Goal: Task Accomplishment & Management: Use online tool/utility

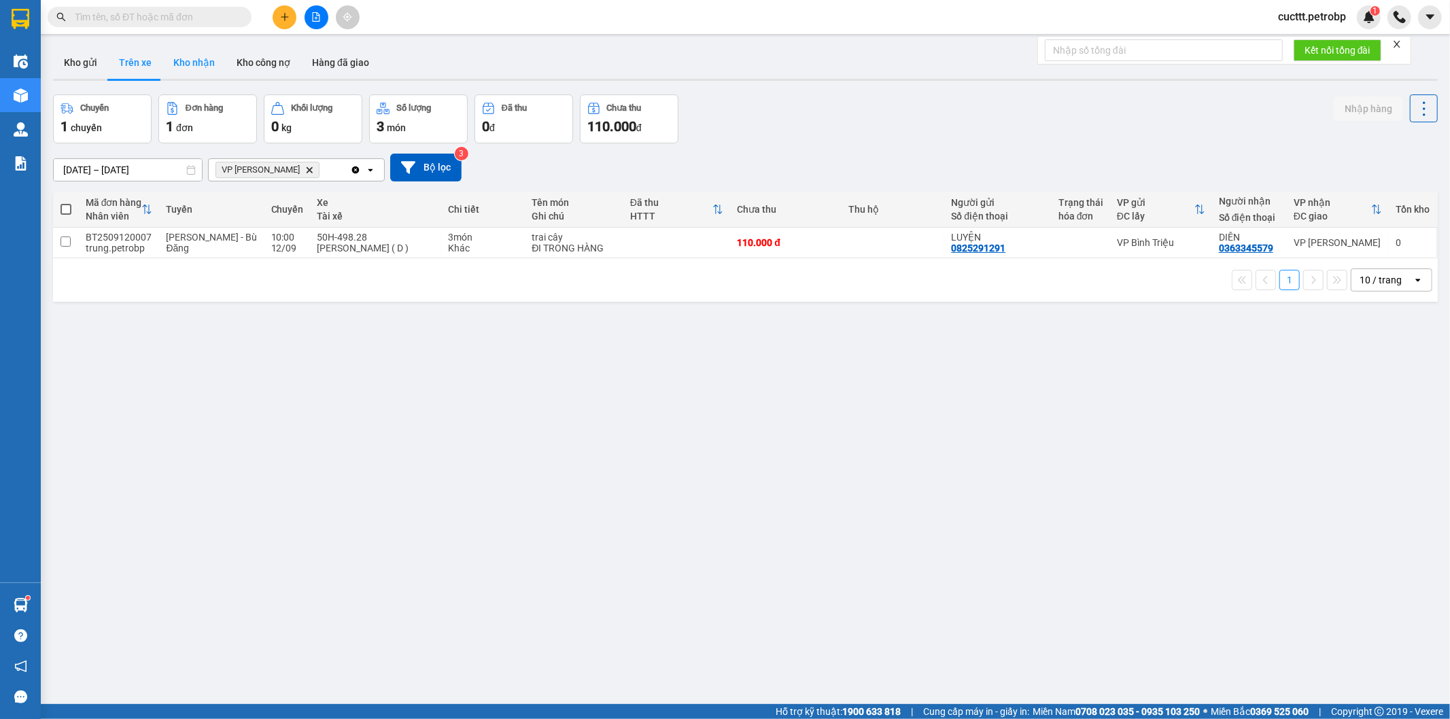
click at [182, 63] on button "Kho nhận" at bounding box center [193, 62] width 63 height 33
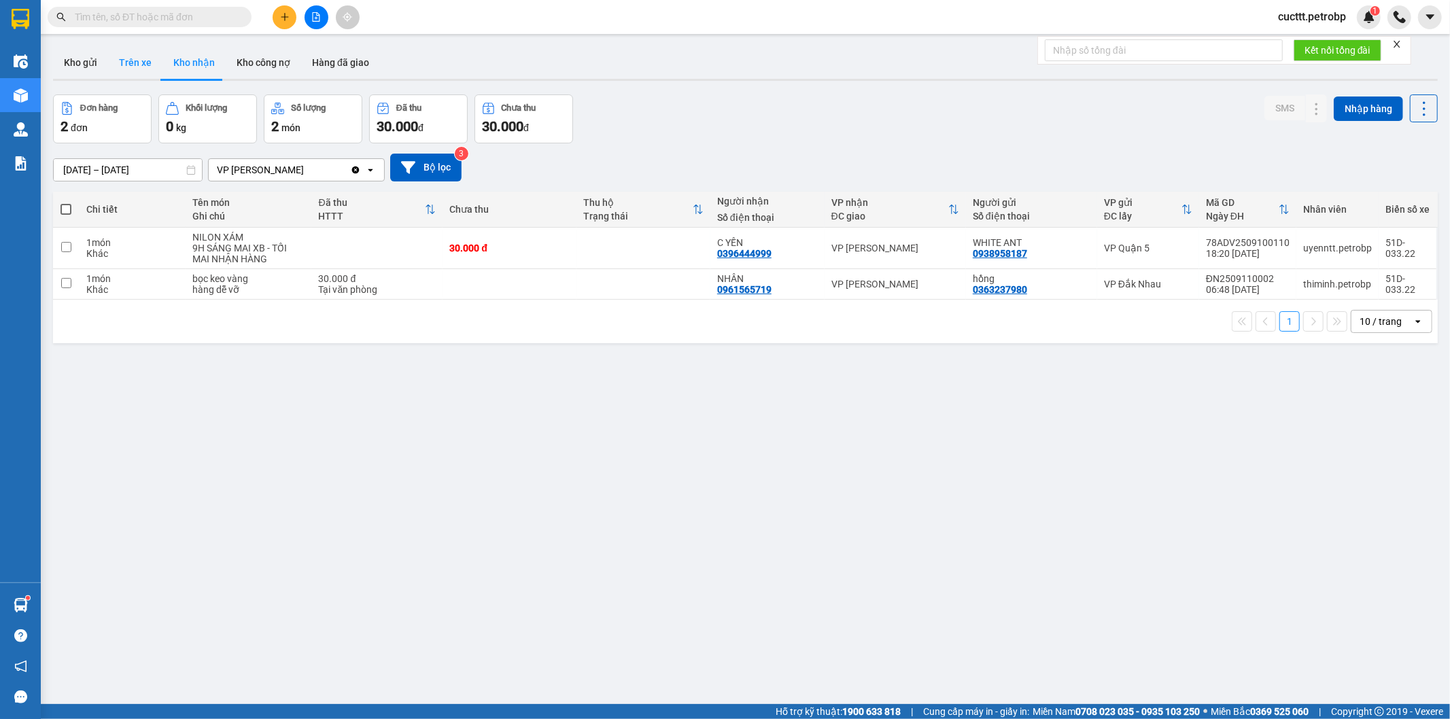
click at [136, 69] on button "Trên xe" at bounding box center [135, 62] width 54 height 33
type input "[DATE] – [DATE]"
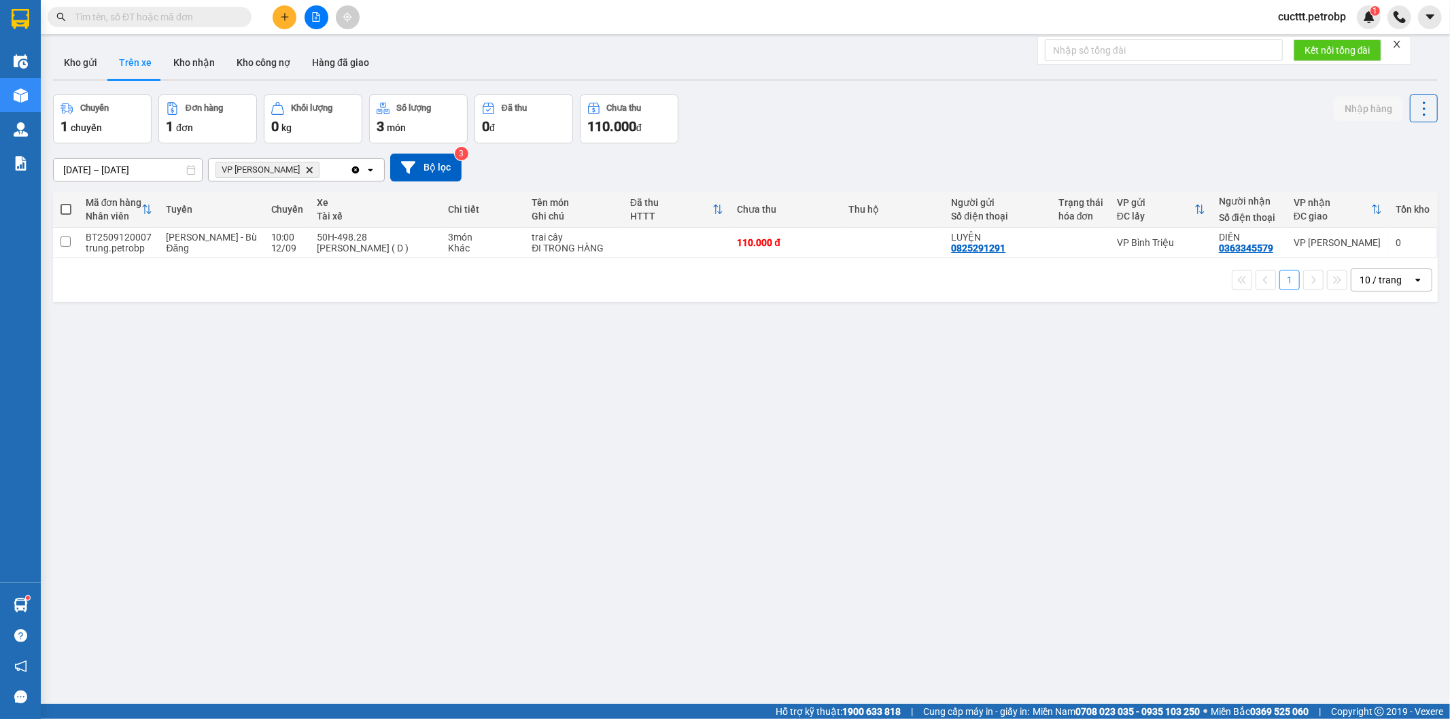
click at [321, 17] on button at bounding box center [317, 17] width 24 height 24
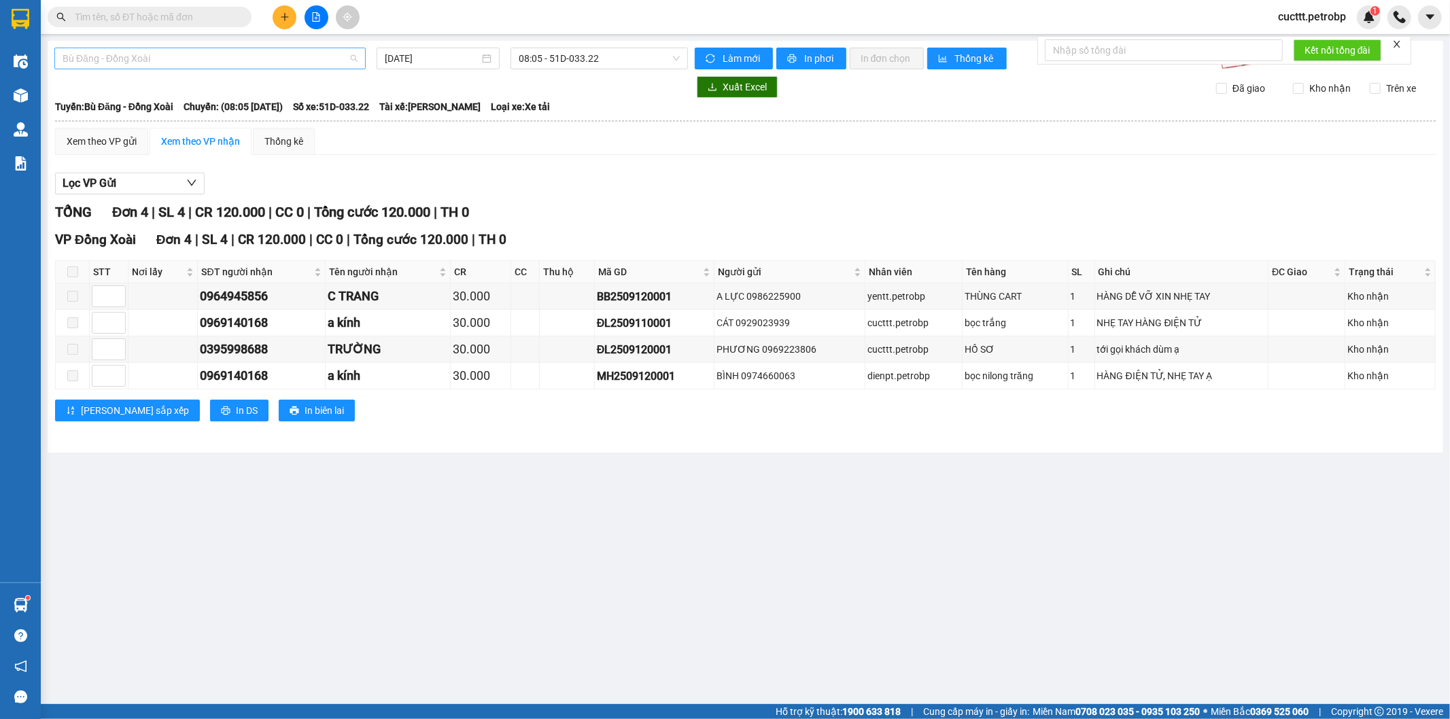
click at [263, 63] on span "Bù Đăng - Đồng Xoài" at bounding box center [210, 58] width 295 height 20
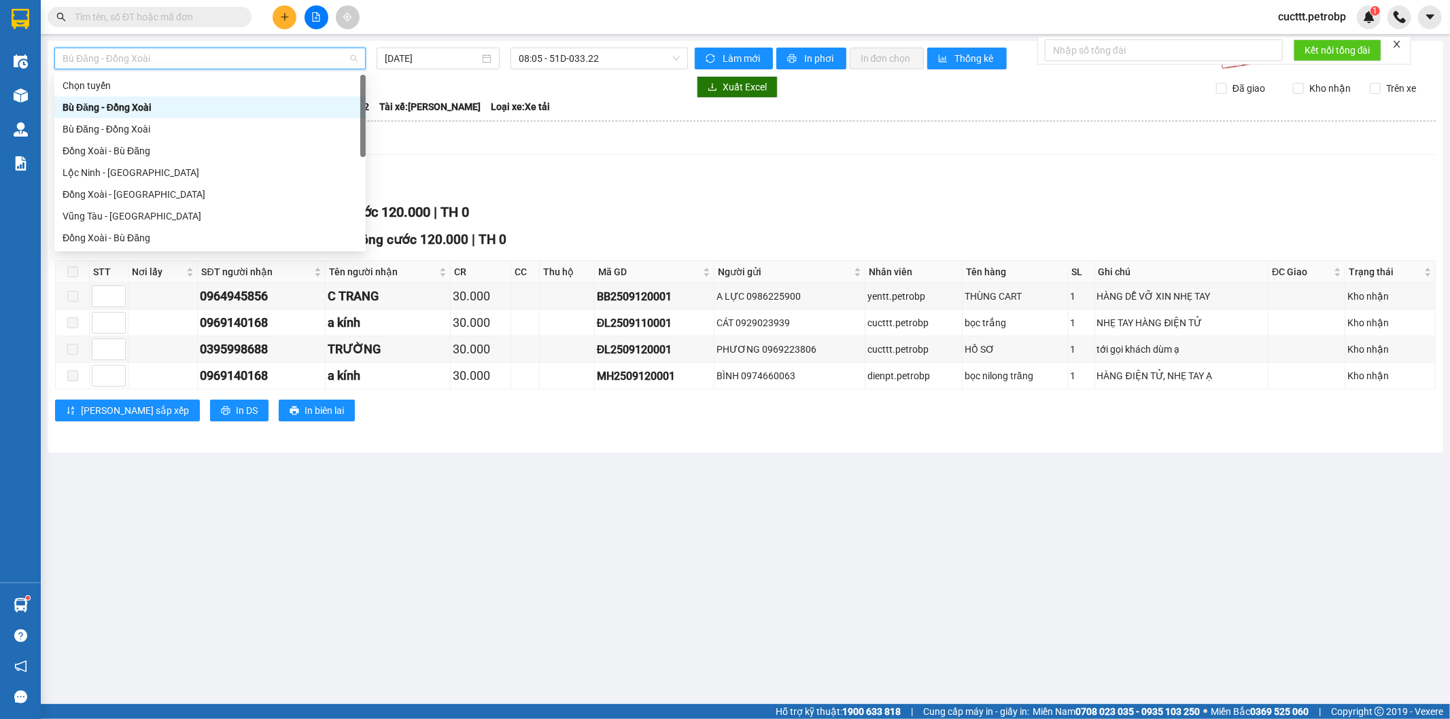
type input "H"
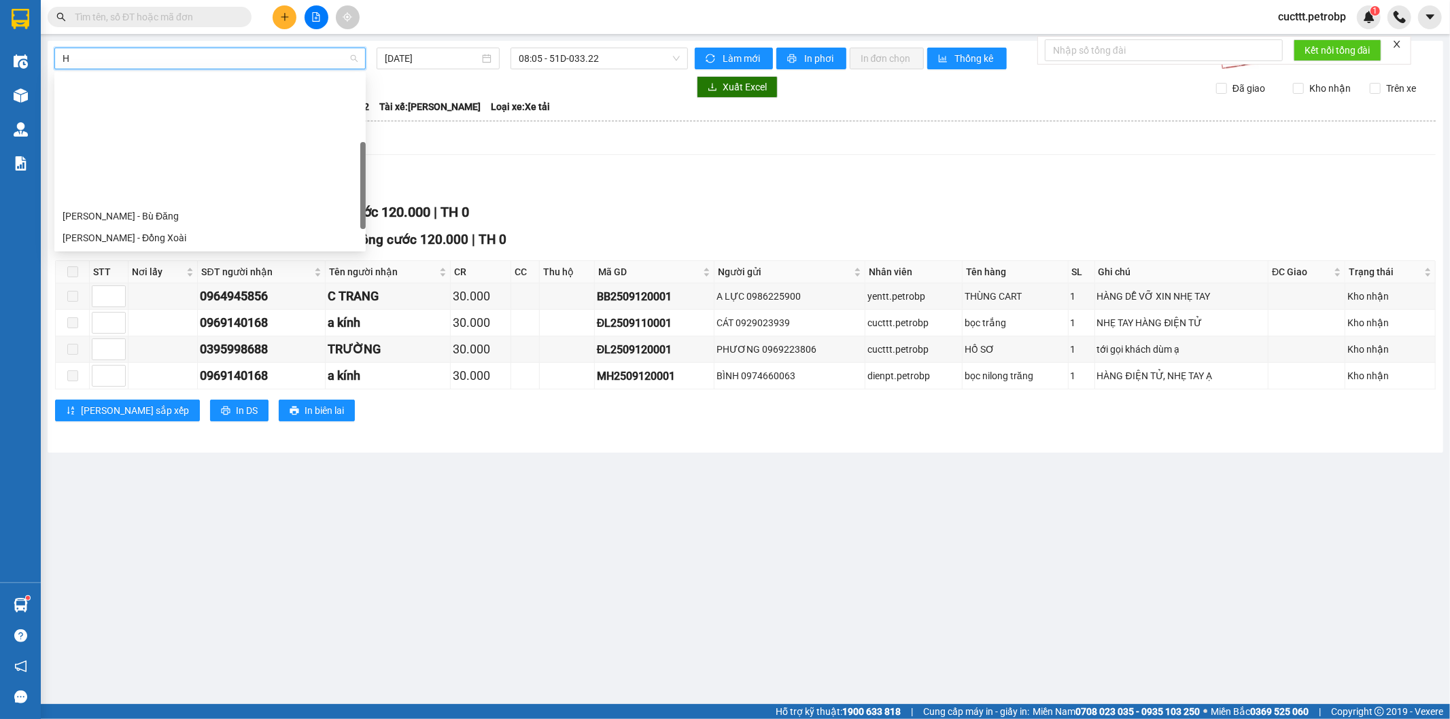
scroll to position [151, 0]
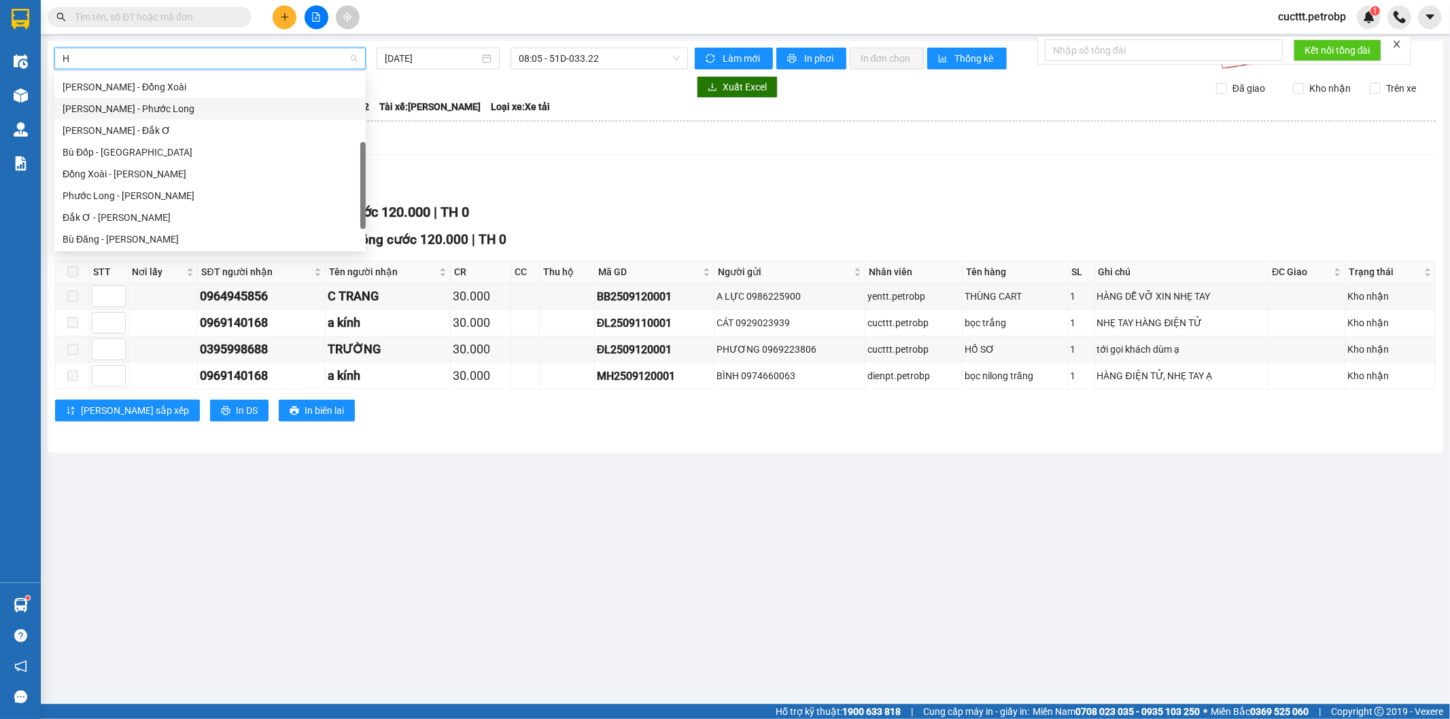
click at [185, 109] on div "[PERSON_NAME] - Phước Long" at bounding box center [210, 108] width 295 height 15
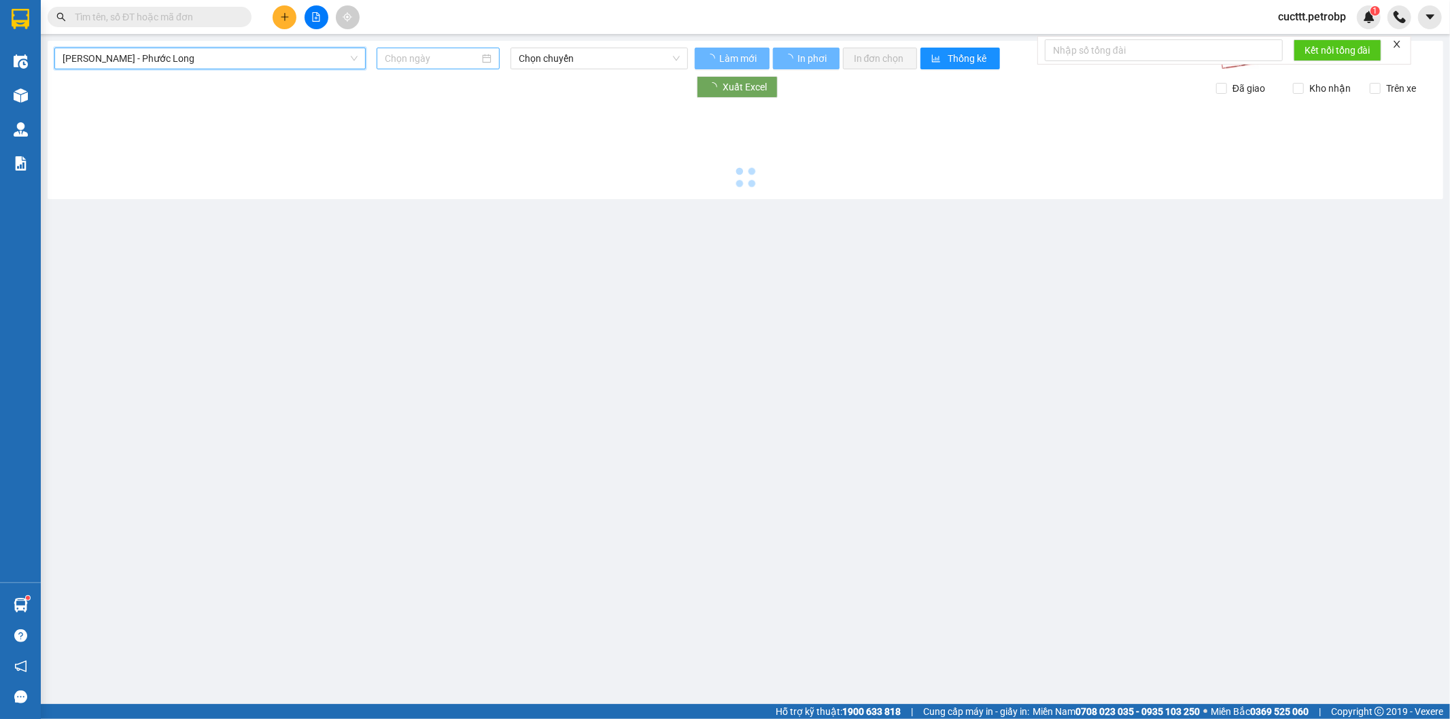
type input "[DATE]"
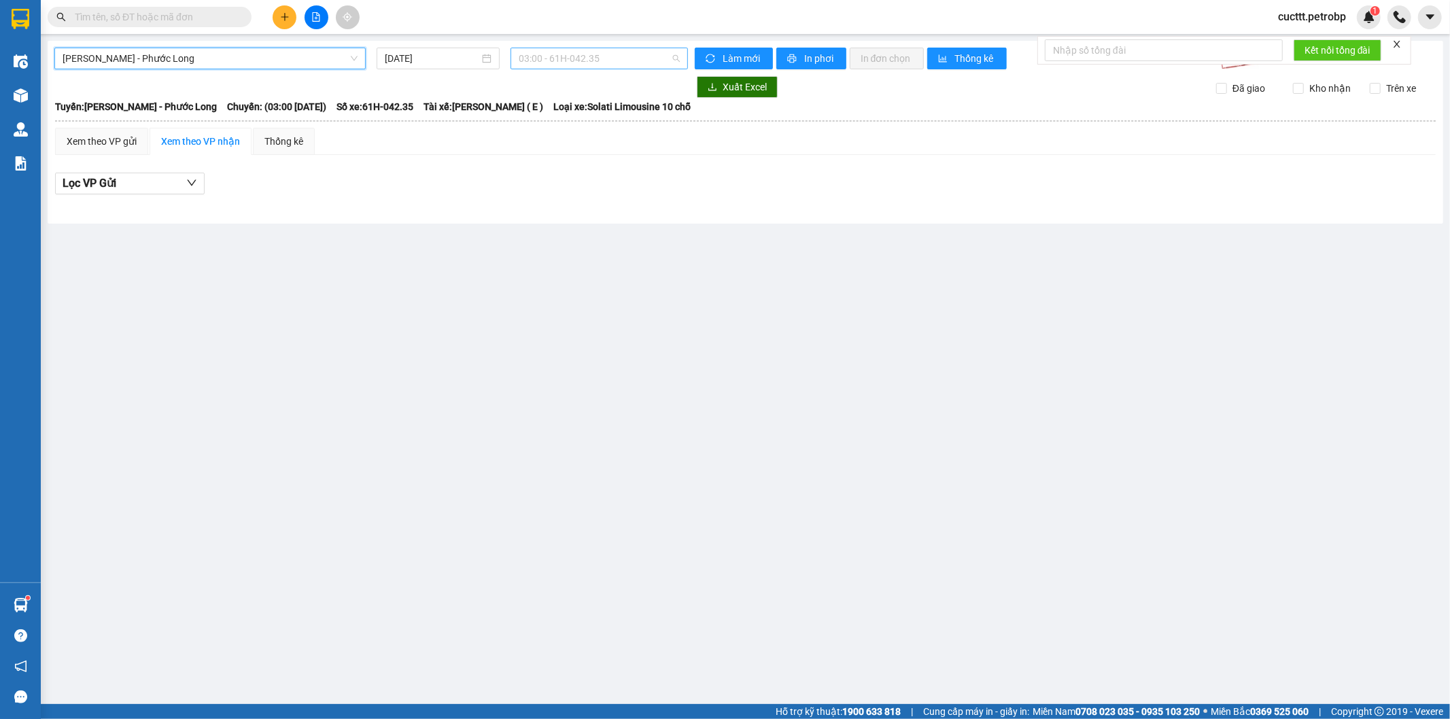
click at [531, 61] on span "03:00 - 61H-042.35" at bounding box center [599, 58] width 160 height 20
click at [571, 186] on div "09:05 - 93H-023.04" at bounding box center [572, 185] width 106 height 15
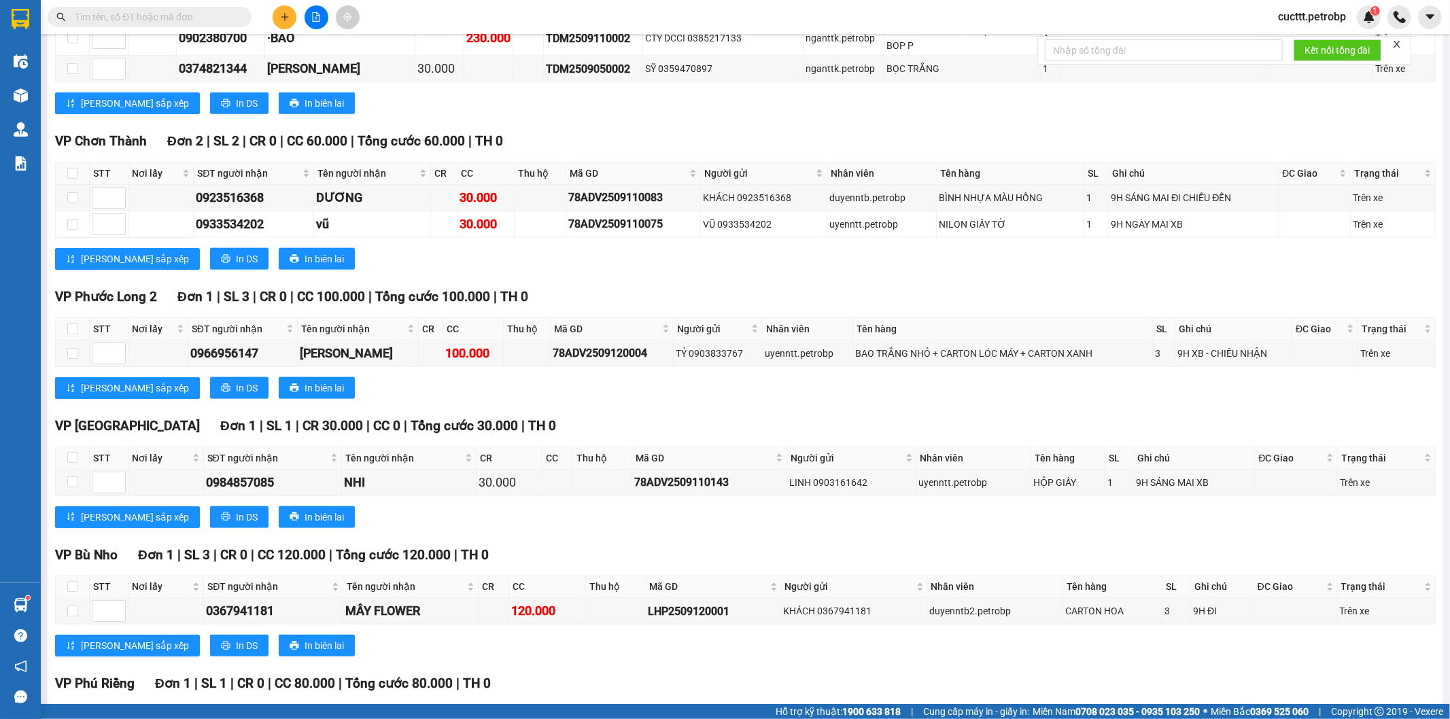
scroll to position [1533, 0]
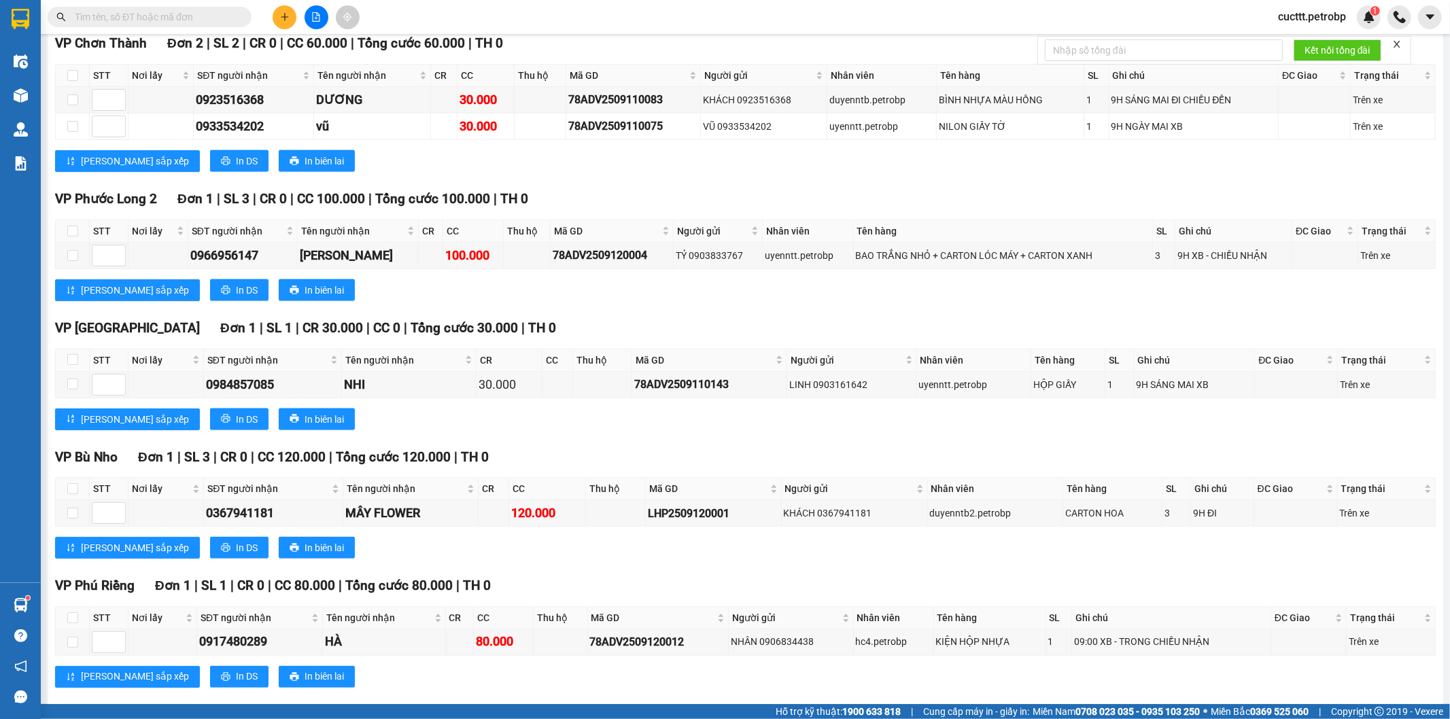
drag, startPoint x: 547, startPoint y: 168, endPoint x: 533, endPoint y: 170, distance: 14.4
click at [547, 189] on div "VP Phước Long 2 Đơn 1 | SL 3 | CR 0 | CC 100.000 | Tổng cước 100.000 | TH 0" at bounding box center [745, 199] width 1381 height 20
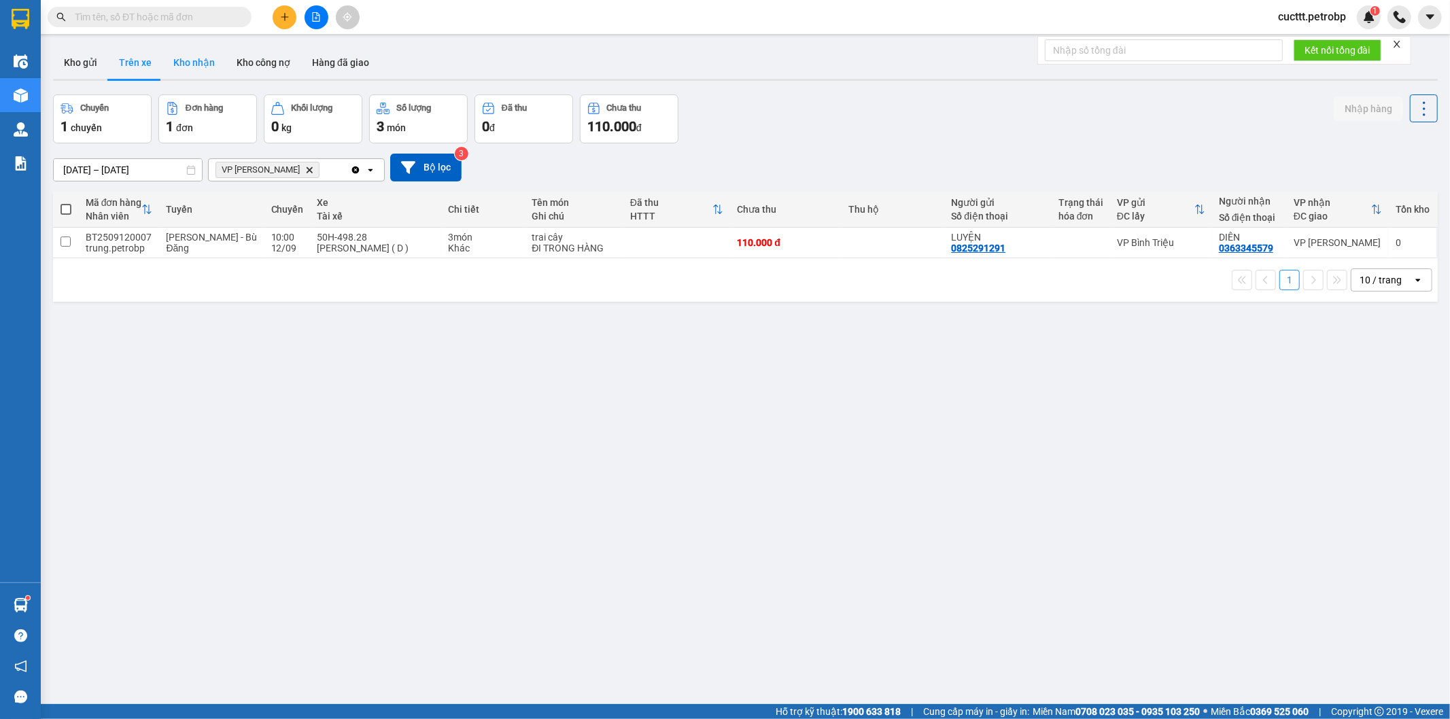
click at [187, 63] on button "Kho nhận" at bounding box center [193, 62] width 63 height 33
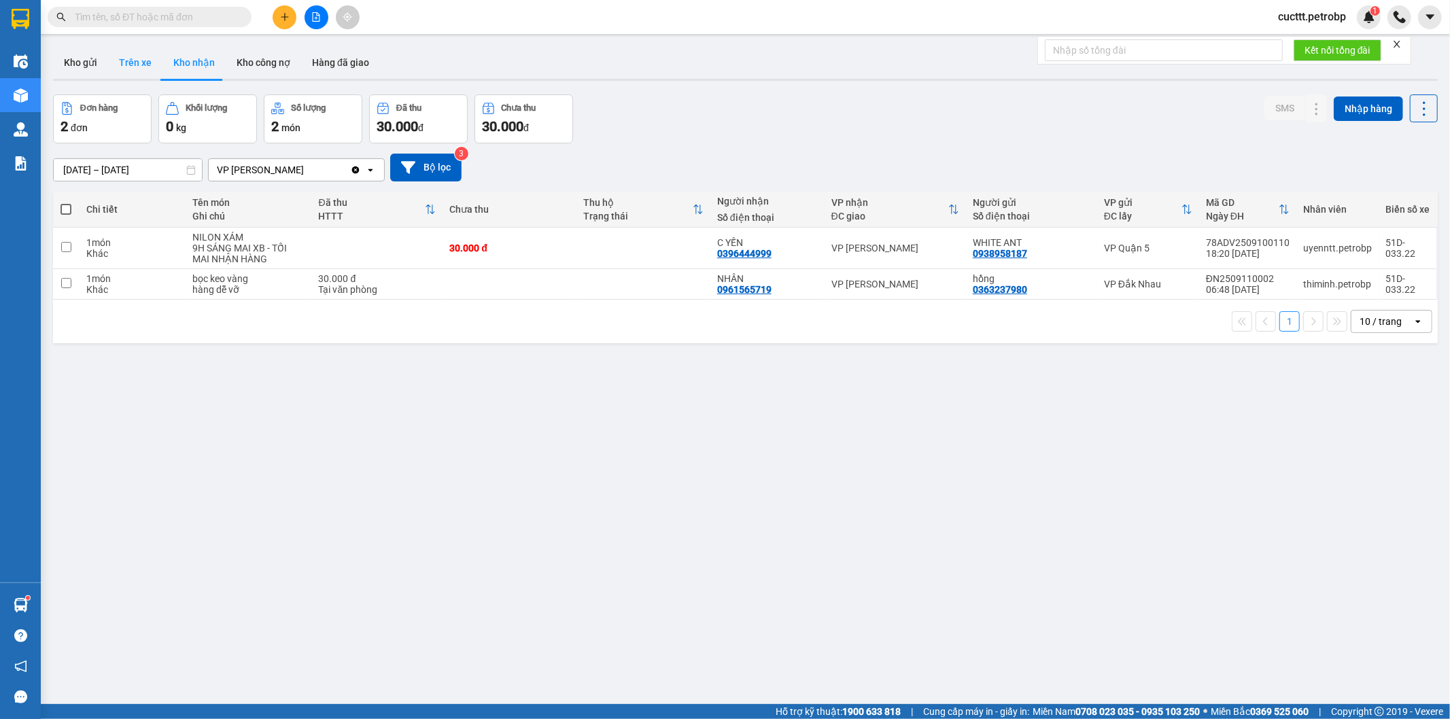
click at [135, 65] on button "Trên xe" at bounding box center [135, 62] width 54 height 33
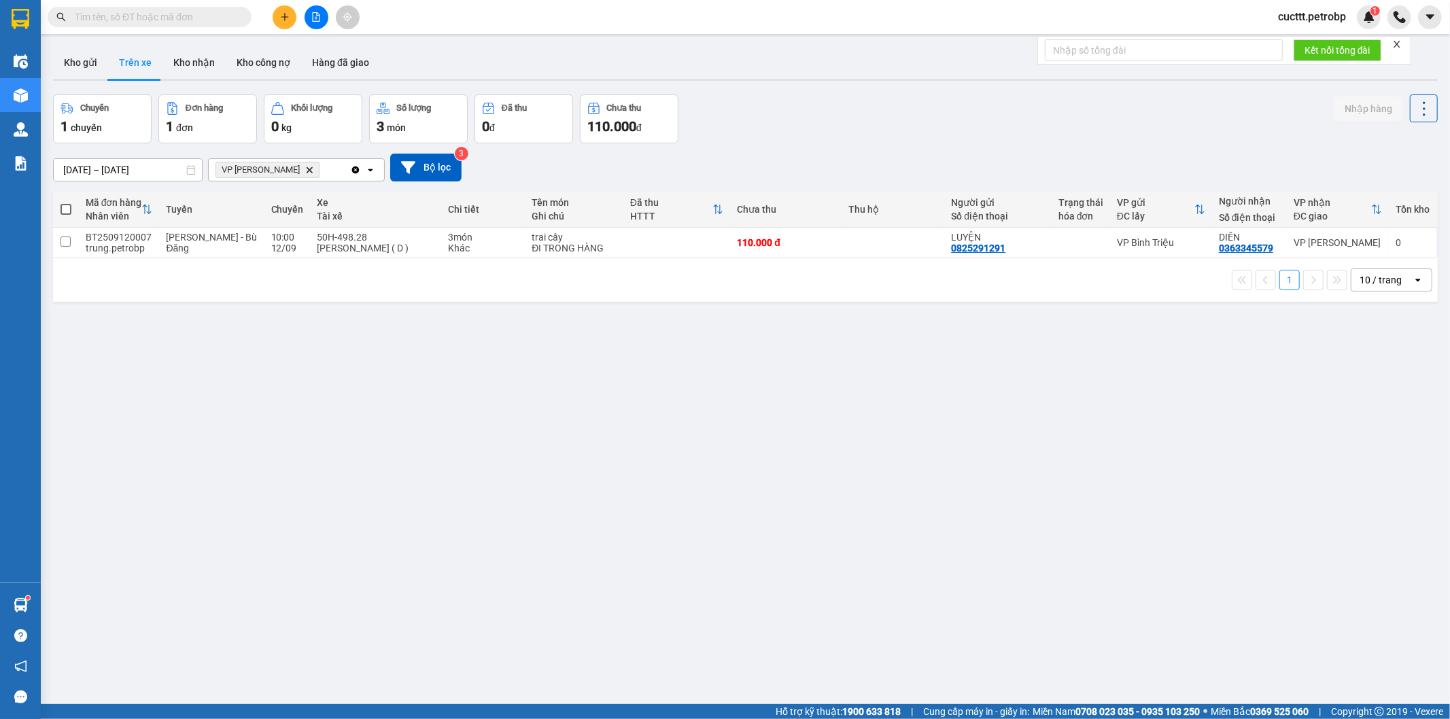
drag, startPoint x: 201, startPoint y: 67, endPoint x: 243, endPoint y: 42, distance: 48.7
click at [201, 69] on button "Kho nhận" at bounding box center [193, 62] width 63 height 33
type input "[DATE] – [DATE]"
